Goal: Information Seeking & Learning: Learn about a topic

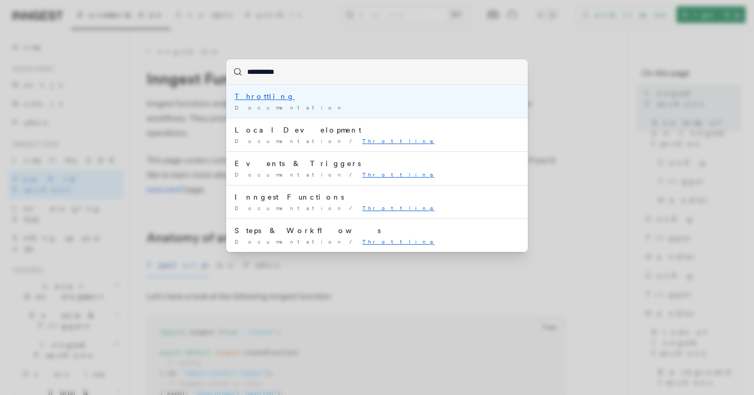
click at [266, 105] on span "Documentation" at bounding box center [289, 107] width 110 height 6
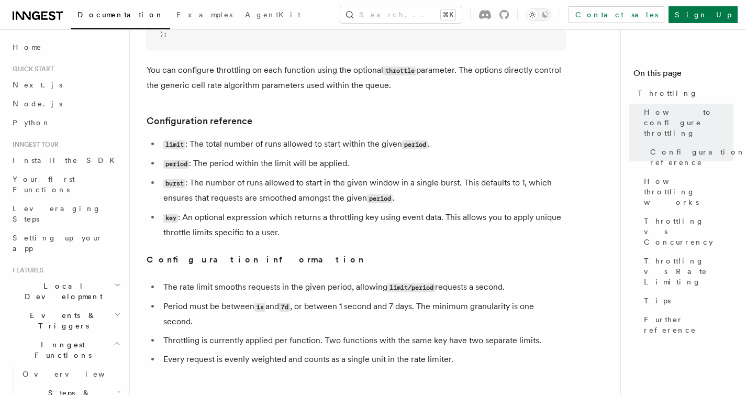
scroll to position [380, 0]
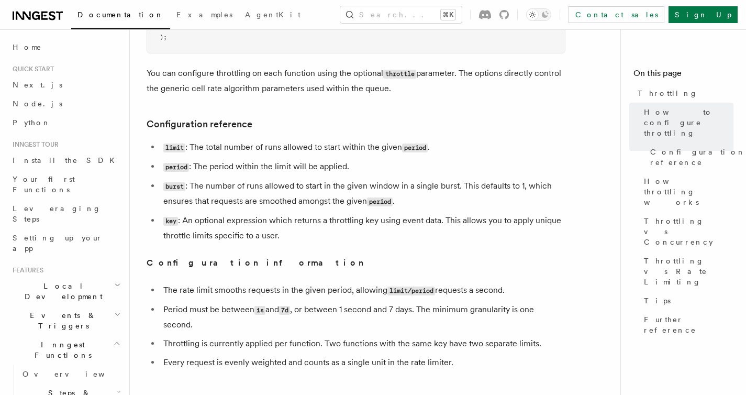
drag, startPoint x: 434, startPoint y: 173, endPoint x: 459, endPoint y: 51, distance: 124.4
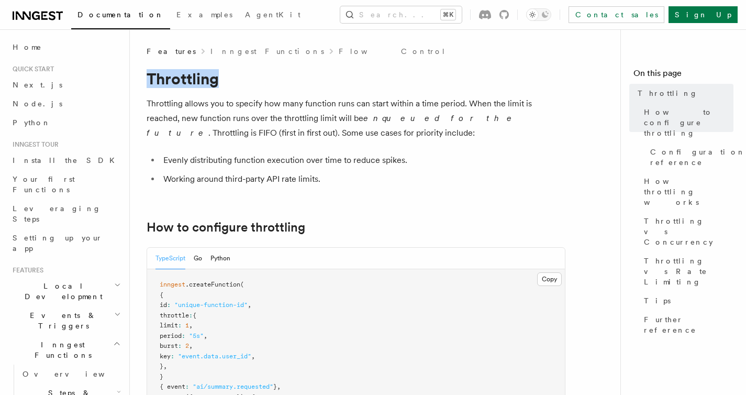
drag, startPoint x: 224, startPoint y: 82, endPoint x: 149, endPoint y: 82, distance: 74.8
click at [149, 82] on h1 "Throttling" at bounding box center [356, 78] width 419 height 19
copy h1 "Throttling"
click at [273, 79] on h1 "Throttling" at bounding box center [356, 78] width 419 height 19
drag, startPoint x: 225, startPoint y: 76, endPoint x: 150, endPoint y: 78, distance: 75.4
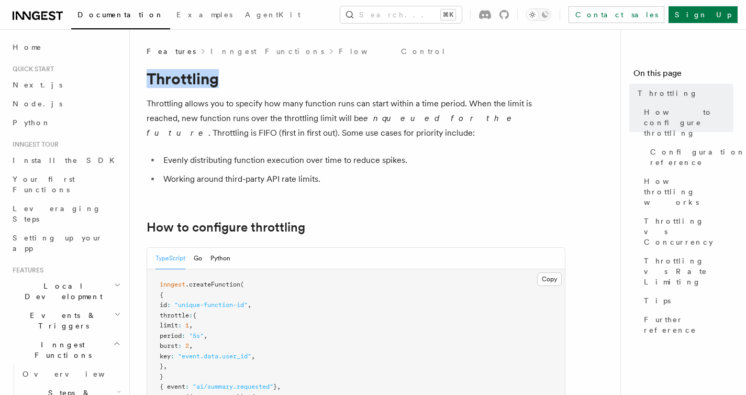
click at [150, 78] on h1 "Throttling" at bounding box center [356, 78] width 419 height 19
copy h1 "Throttling"
click at [286, 77] on h1 "Throttling" at bounding box center [356, 78] width 419 height 19
drag, startPoint x: 234, startPoint y: 82, endPoint x: 133, endPoint y: 82, distance: 101.0
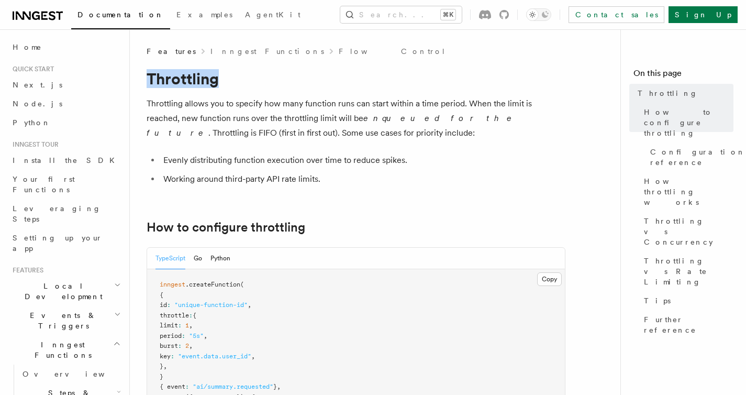
click at [127, 88] on div at bounding box center [127, 88] width 0 height 0
click at [362, 172] on li "Working around third-party API rate limits." at bounding box center [362, 179] width 405 height 15
drag, startPoint x: 175, startPoint y: 317, endPoint x: 206, endPoint y: 317, distance: 30.9
click at [196, 317] on span "throttle : {" at bounding box center [178, 314] width 37 height 7
click at [199, 320] on div at bounding box center [199, 320] width 0 height 0
